Goal: Check status

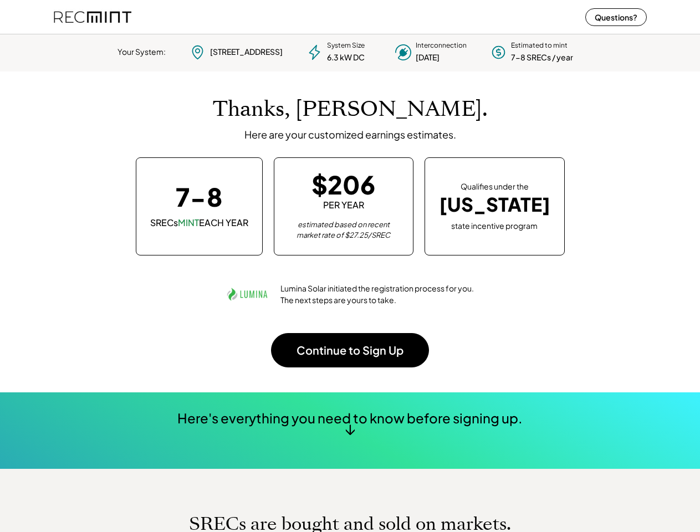
scroll to position [156, 309]
click at [350, 266] on div "Thanks, [PERSON_NAME]. Here are your customized earnings estimates. 7-8 SRECs M…" at bounding box center [350, 232] width 593 height 321
click at [350, 281] on div "Lumina Solar initiated the registration process for you. The next steps are you…" at bounding box center [350, 294] width 250 height 44
click at [350, 50] on div "System Size 6.3 kW DC" at bounding box center [346, 52] width 38 height 22
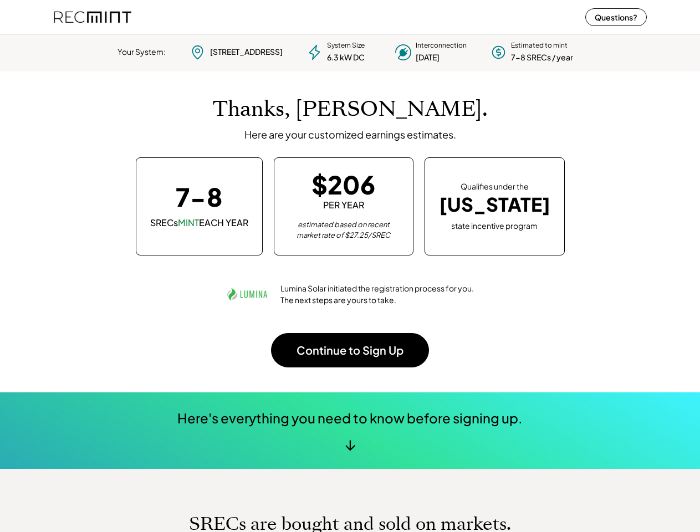
click at [350, 52] on div "6.3 kW DC" at bounding box center [346, 57] width 38 height 11
click at [141, 52] on div "Your System:" at bounding box center [142, 52] width 48 height 11
click at [235, 52] on div "[STREET_ADDRESS]" at bounding box center [246, 52] width 73 height 11
click at [244, 52] on div "[STREET_ADDRESS]" at bounding box center [246, 52] width 73 height 11
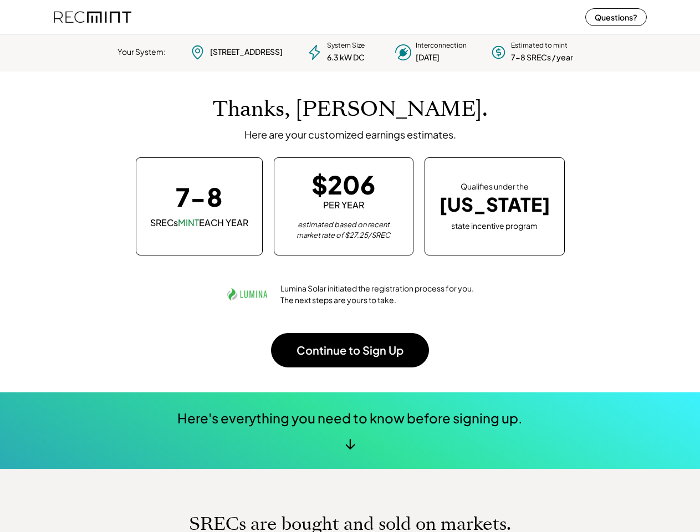
click at [338, 52] on div "6.3 kW DC" at bounding box center [346, 57] width 38 height 11
